Goal: Task Accomplishment & Management: Complete application form

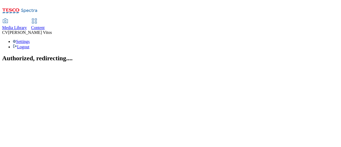
click at [45, 25] on span "Content" at bounding box center [38, 27] width 14 height 5
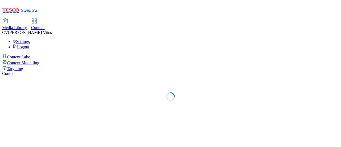
select select "ghs-uk"
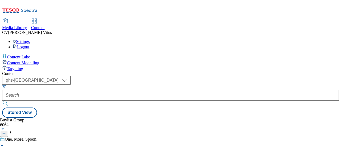
click at [6, 131] on icon at bounding box center [4, 133] width 4 height 4
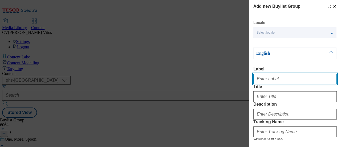
click at [266, 77] on input "Label" at bounding box center [294, 79] width 83 height 11
paste input "TUK011821"
type input "TUK011821"
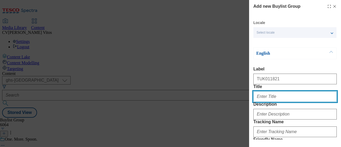
paste input "Family Fun with Bluey!"
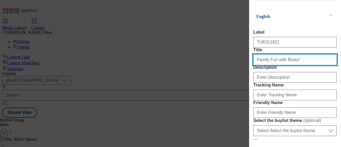
scroll to position [41, 0]
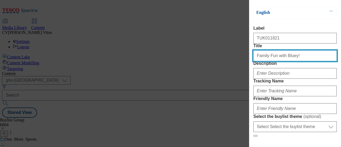
type input "Family Fun with Bluey!"
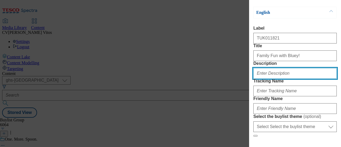
click at [280, 79] on input "Description" at bounding box center [294, 73] width 83 height 11
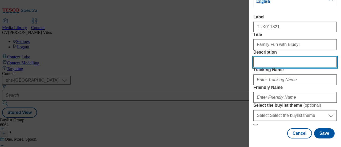
scroll to position [60, 0]
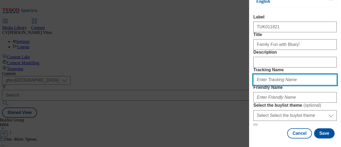
click at [276, 85] on input "Tracking Name" at bounding box center [294, 79] width 83 height 11
paste input "TUK011821"
type input "DH_ADTUK011821"
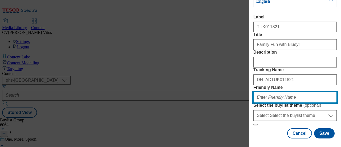
click at [277, 92] on input "Friendly Name" at bounding box center [294, 97] width 83 height 11
type input "bluey-25tw28"
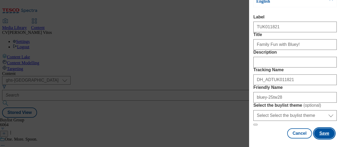
click at [321, 128] on button "Save" at bounding box center [324, 133] width 21 height 10
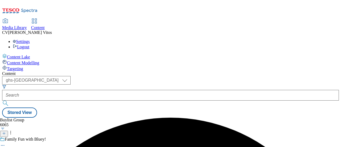
click at [86, 137] on div "Family Fun with Bluey!" at bounding box center [43, 143] width 86 height 12
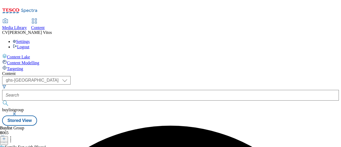
click at [6, 137] on icon at bounding box center [4, 139] width 4 height 4
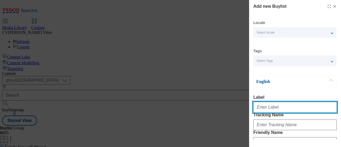
click at [270, 110] on input "Label" at bounding box center [294, 107] width 83 height 11
paste input "TUK011821"
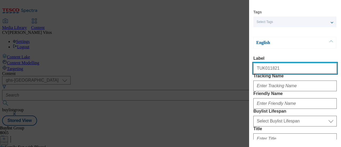
type input "TUK011821"
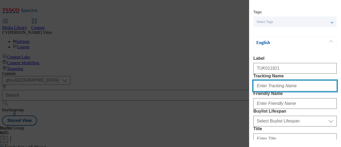
click at [271, 91] on input "Tracking Name" at bounding box center [294, 85] width 83 height 11
paste input "TUK011821"
type input "DH_ADTUK011821"
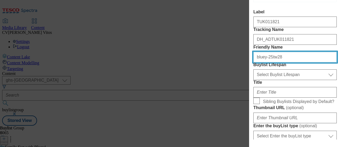
scroll to position [98, 0]
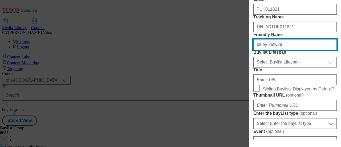
type input "bluey-25tw28"
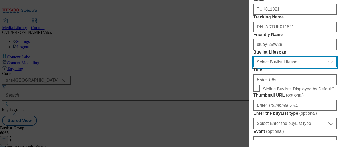
click at [279, 67] on select "Select Buylist Lifespan evergreen seasonal tactical" at bounding box center [294, 62] width 83 height 11
select select "evergreen"
click at [253, 67] on select "Select Buylist Lifespan evergreen seasonal tactical" at bounding box center [294, 62] width 83 height 11
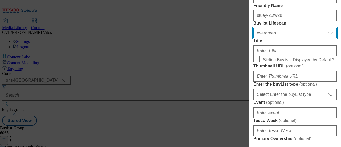
scroll to position [127, 0]
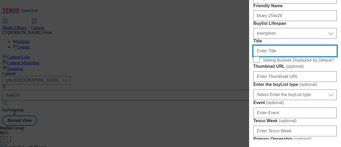
click at [273, 56] on input "Title" at bounding box center [294, 51] width 83 height 11
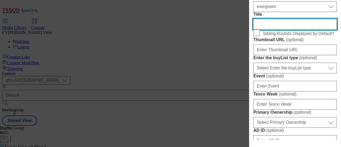
scroll to position [153, 0]
paste input "Explore the range today!"
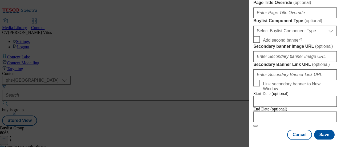
scroll to position [342, 0]
type input "Explore the range today"
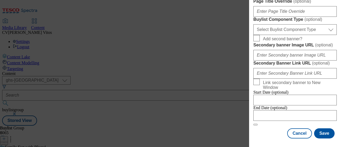
scroll to position [541, 0]
click at [316, 129] on button "Save" at bounding box center [324, 133] width 21 height 10
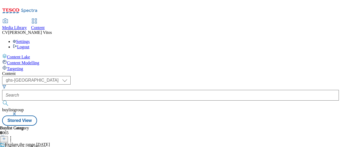
click at [6, 137] on icon at bounding box center [4, 139] width 4 height 4
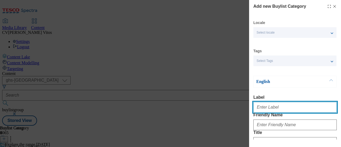
click at [272, 109] on input "Label" at bounding box center [294, 107] width 83 height 11
paste input "TUK011821"
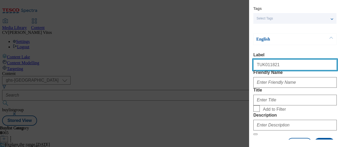
scroll to position [43, 0]
type input "TUK011821"
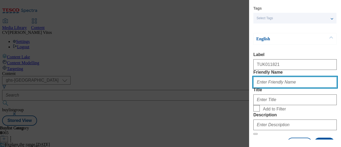
click at [275, 87] on input "Friendly Name" at bounding box center [294, 82] width 83 height 11
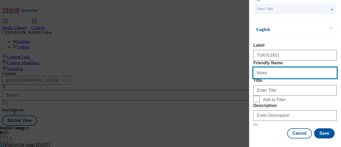
scroll to position [53, 0]
type input "bluey"
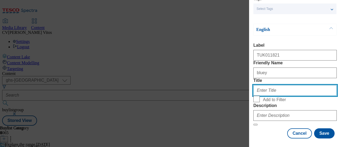
click at [273, 96] on input "Title" at bounding box center [294, 90] width 83 height 11
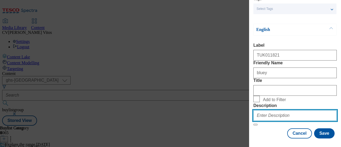
click at [273, 110] on input "Description" at bounding box center [294, 115] width 83 height 11
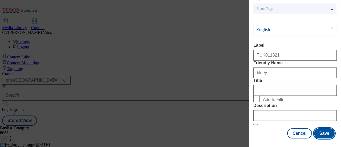
click at [323, 131] on button "Save" at bounding box center [324, 133] width 21 height 10
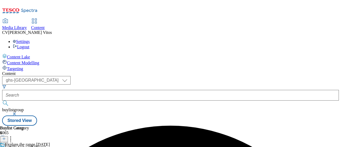
scroll to position [0, 33]
click at [8, 136] on button at bounding box center [4, 139] width 8 height 6
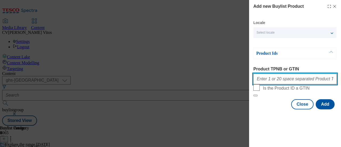
click at [284, 76] on input "Product TPNB or GTIN" at bounding box center [294, 79] width 83 height 11
paste input "96093042"
paste input "96767616"
paste input "96534276"
paste input "96241207"
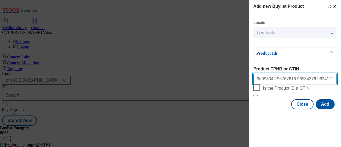
paste input "96542911"
paste input "96815163"
paste input "93934959"
paste input "96245831"
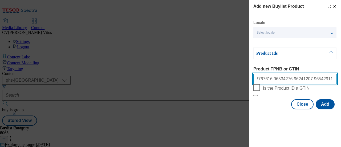
scroll to position [0, 37]
type input "96093042 96767616 96534276 96241207 96542911 96815163 93934959 96245831"
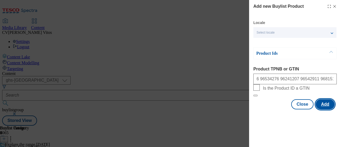
click at [325, 109] on button "Add" at bounding box center [325, 104] width 19 height 10
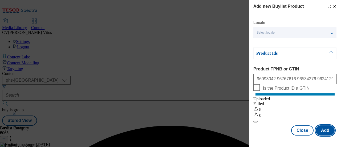
scroll to position [7, 0]
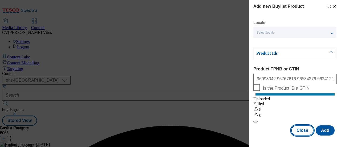
click at [301, 130] on button "Close" at bounding box center [302, 130] width 22 height 10
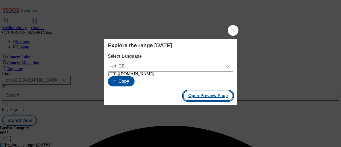
click at [211, 96] on button "Open Preview Page" at bounding box center [208, 96] width 50 height 10
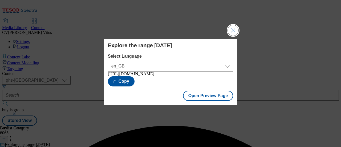
click at [234, 28] on button "Close Modal" at bounding box center [233, 30] width 11 height 11
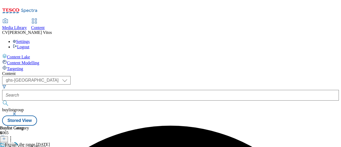
scroll to position [0, 0]
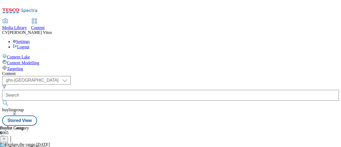
click at [5, 141] on line at bounding box center [4, 141] width 3 height 0
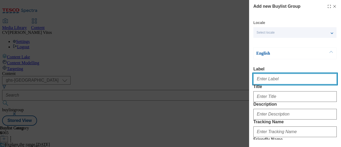
click at [274, 78] on input "Label" at bounding box center [294, 79] width 83 height 11
paste input "TUK012177"
type input "TUK012177"
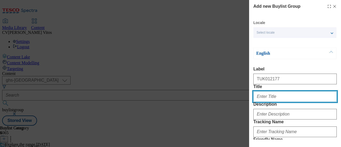
paste input "Rice Krispies Scares"
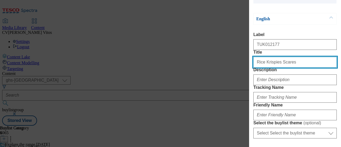
scroll to position [34, 0]
type input "Rice Krispies Scares"
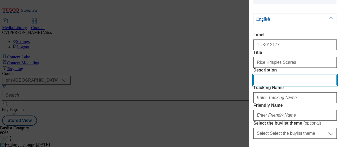
click at [279, 85] on input "Description" at bounding box center [294, 80] width 83 height 11
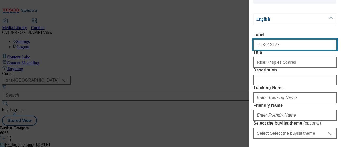
drag, startPoint x: 249, startPoint y: 46, endPoint x: 234, endPoint y: 44, distance: 14.4
click at [234, 44] on div "Add new Buylist Group Locale Select locale English Welsh English Label TUK01217…" at bounding box center [170, 73] width 341 height 147
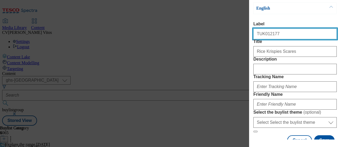
scroll to position [45, 0]
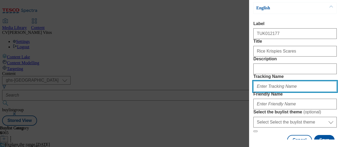
click at [285, 92] on input "Tracking Name" at bounding box center [294, 86] width 83 height 11
paste input "TUK012177"
type input "DH_ADTUK012177"
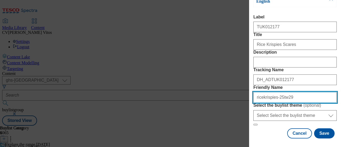
scroll to position [106, 0]
type input "ricekrispies-25tw29"
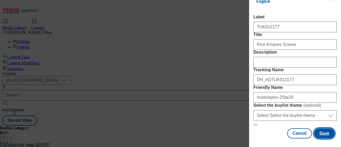
click at [322, 128] on button "Save" at bounding box center [324, 133] width 21 height 10
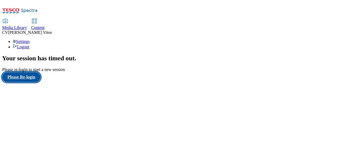
click at [40, 82] on button "Please Re-login" at bounding box center [21, 77] width 38 height 10
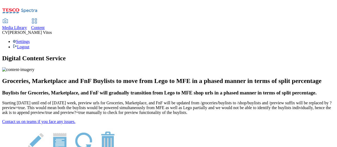
click at [38, 18] on icon at bounding box center [34, 21] width 6 height 6
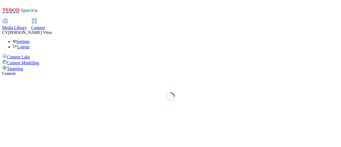
select select "ghs-uk"
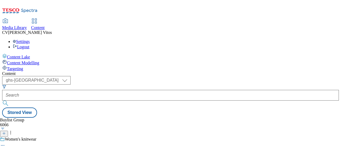
click at [6, 131] on icon at bounding box center [4, 133] width 4 height 4
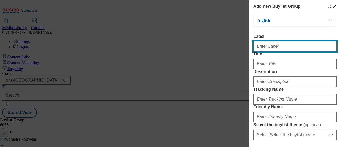
click at [270, 50] on input "Label" at bounding box center [294, 46] width 83 height 11
paste input "TUK012177"
type input "TUK012177"
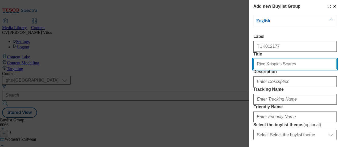
type input "Rice Krispies Scares"
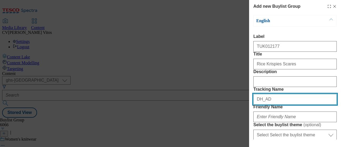
paste input "TUK012177"
type input "DH_ADTUK012177"
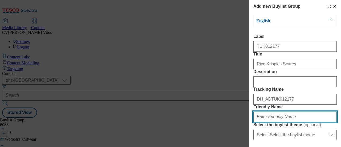
scroll to position [73, 0]
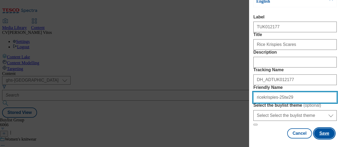
type input "ricekrispies-25tw29"
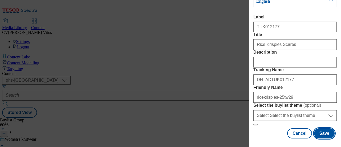
click at [320, 128] on button "Save" at bounding box center [324, 133] width 21 height 10
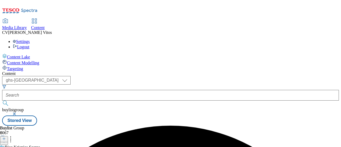
click at [6, 137] on icon at bounding box center [4, 139] width 4 height 4
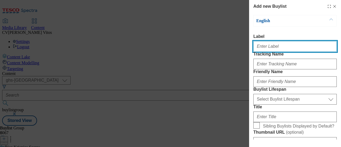
click at [284, 50] on input "Label" at bounding box center [294, 46] width 83 height 11
paste input "TUK012177"
type input "TUK012177"
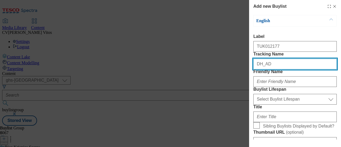
paste input "TUK012177"
type input "DH_ADTUK012177"
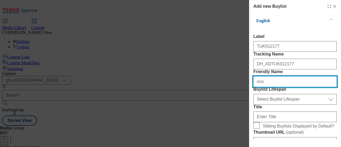
type input "ricekrispies-25tw29"
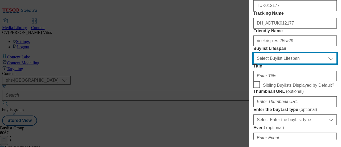
scroll to position [42, 0]
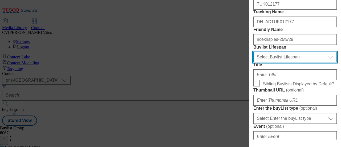
click at [281, 62] on select "Select Buylist Lifespan evergreen seasonal tactical" at bounding box center [294, 57] width 83 height 11
select select "evergreen"
click at [253, 62] on select "Select Buylist Lifespan evergreen seasonal tactical" at bounding box center [294, 57] width 83 height 11
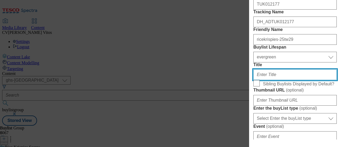
click at [273, 80] on input "Title" at bounding box center [294, 74] width 83 height 11
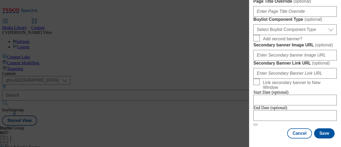
scroll to position [330, 0]
click at [320, 128] on button "Save" at bounding box center [324, 133] width 21 height 10
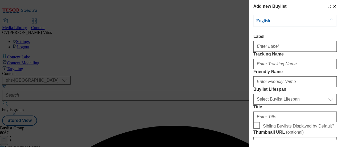
select select "evergreen"
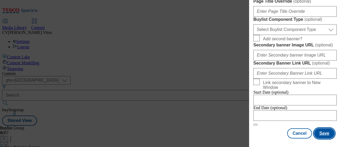
click at [322, 128] on button "Save" at bounding box center [324, 133] width 21 height 10
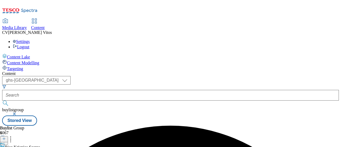
click at [8, 136] on button at bounding box center [4, 139] width 8 height 6
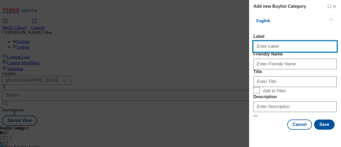
click at [288, 52] on input "Label" at bounding box center [294, 46] width 83 height 11
drag, startPoint x: 288, startPoint y: 53, endPoint x: 269, endPoint y: 40, distance: 23.2
click at [269, 40] on div "Label" at bounding box center [294, 43] width 83 height 18
paste input "TUK012177"
type input "TUK012177"
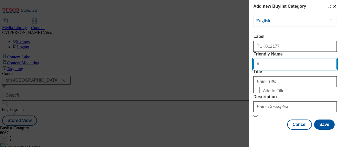
type input "ricekrispies-25tw29"
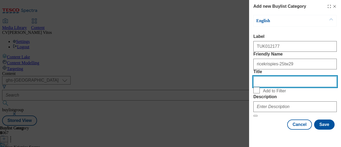
scroll to position [35, 0]
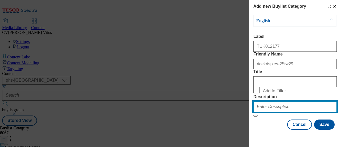
click at [273, 105] on input "Description" at bounding box center [294, 106] width 83 height 11
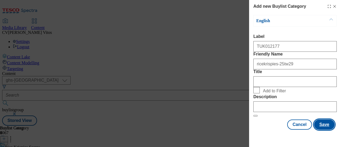
click at [325, 128] on button "Save" at bounding box center [324, 124] width 21 height 10
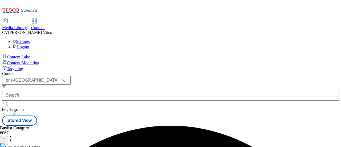
scroll to position [0, 33]
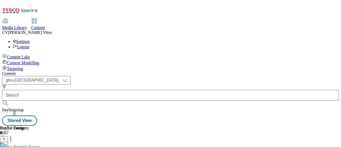
scroll to position [0, 93]
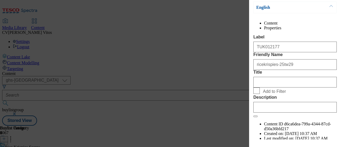
scroll to position [48, 0]
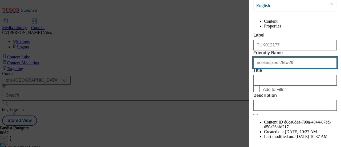
drag, startPoint x: 274, startPoint y: 83, endPoint x: 308, endPoint y: 84, distance: 34.1
click at [308, 68] on input "ricekrispies-25tw29" at bounding box center [294, 62] width 83 height 11
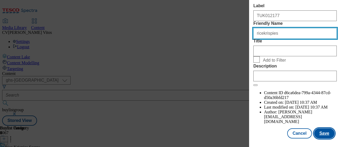
type input "ricekrispies"
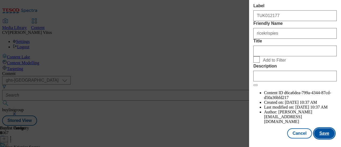
click at [319, 128] on button "Save" at bounding box center [324, 133] width 21 height 10
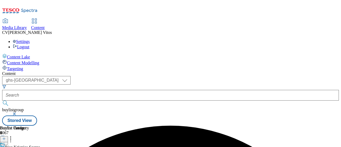
scroll to position [0, 132]
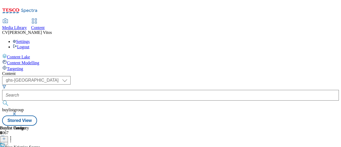
click at [4, 137] on line at bounding box center [4, 138] width 0 height 3
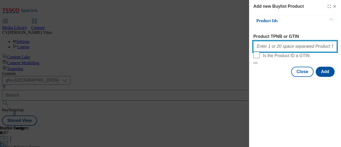
click at [281, 49] on input "Product TPNB or GTIN" at bounding box center [294, 46] width 83 height 11
paste input "54921285"
paste input "63888346"
type input "54921285 63888346"
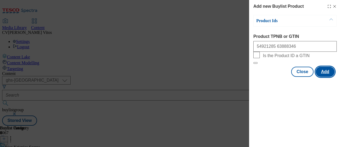
click at [326, 77] on button "Add" at bounding box center [325, 72] width 19 height 10
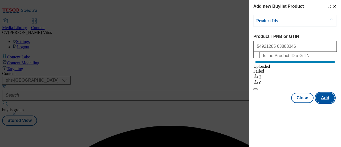
scroll to position [0, 0]
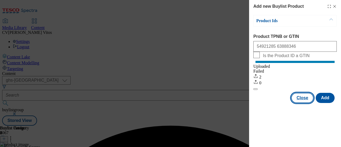
click at [303, 102] on button "Close" at bounding box center [302, 98] width 22 height 10
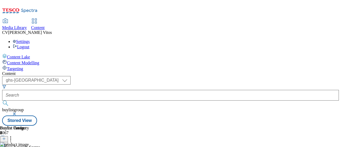
scroll to position [0, 84]
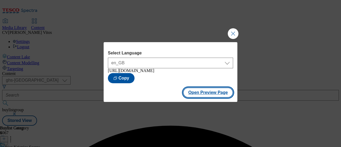
click at [199, 93] on button "Open Preview Page" at bounding box center [208, 92] width 50 height 10
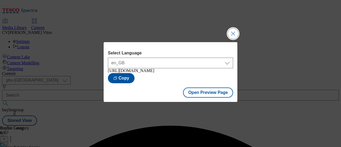
click at [235, 31] on button "Close Modal" at bounding box center [233, 33] width 11 height 11
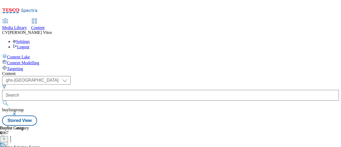
scroll to position [32, 0]
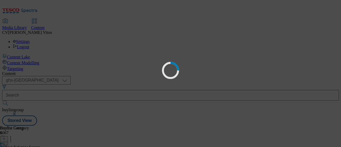
scroll to position [0, 0]
